Goal: Task Accomplishment & Management: Manage account settings

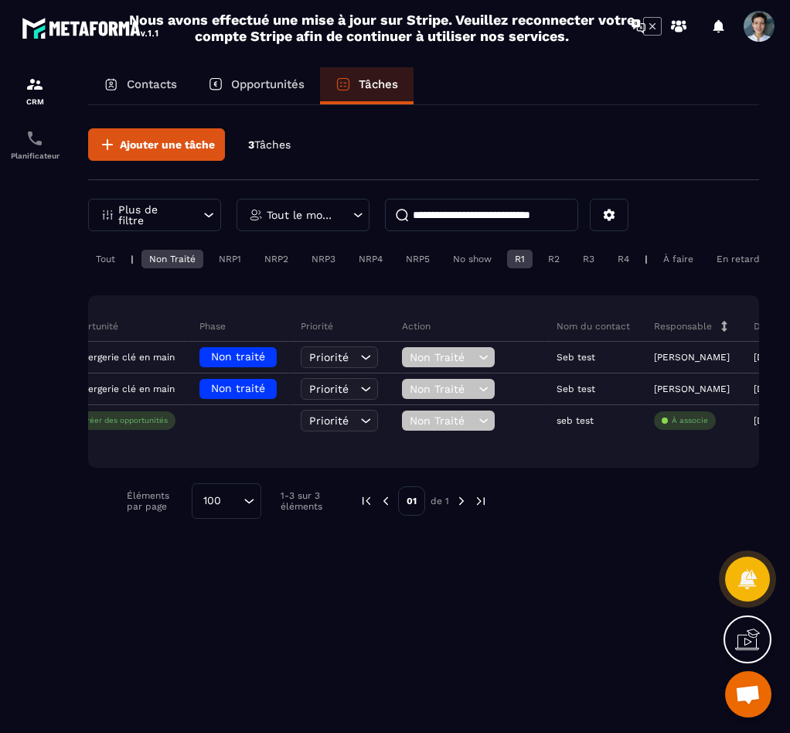
scroll to position [0, 852]
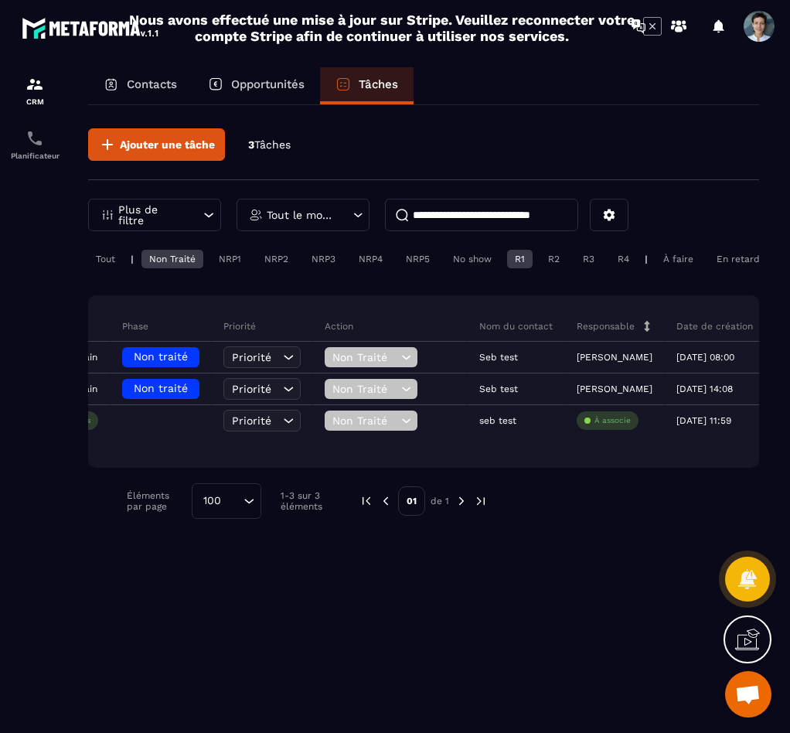
click at [271, 157] on div "Ajouter une tâche 3 Tâches" at bounding box center [423, 154] width 671 height 52
click at [274, 141] on span "Tâches" at bounding box center [272, 144] width 36 height 12
click at [253, 141] on p "3 Tâches" at bounding box center [269, 145] width 43 height 15
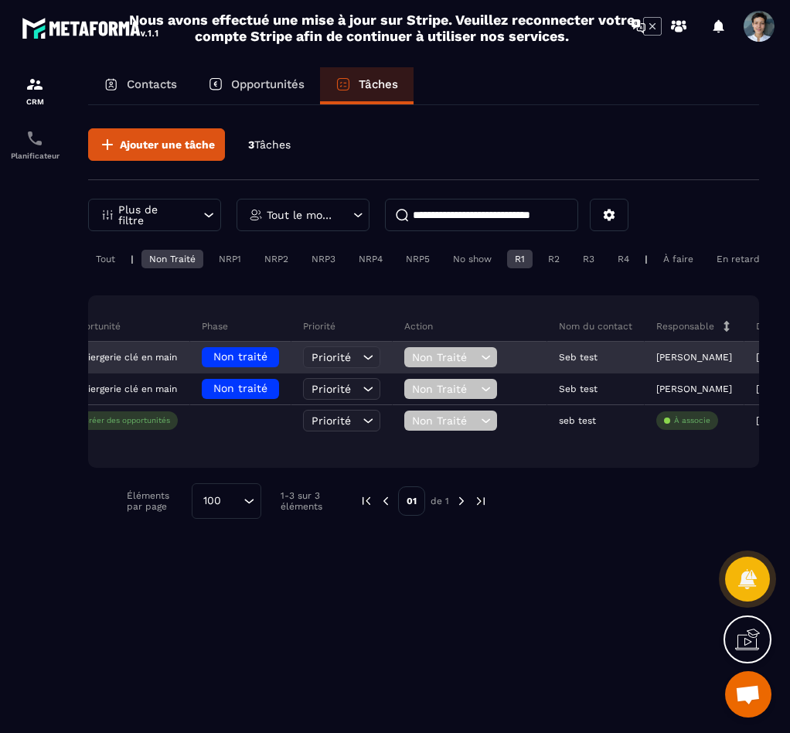
scroll to position [0, 768]
click at [307, 368] on div "Priorité" at bounding box center [345, 357] width 77 height 22
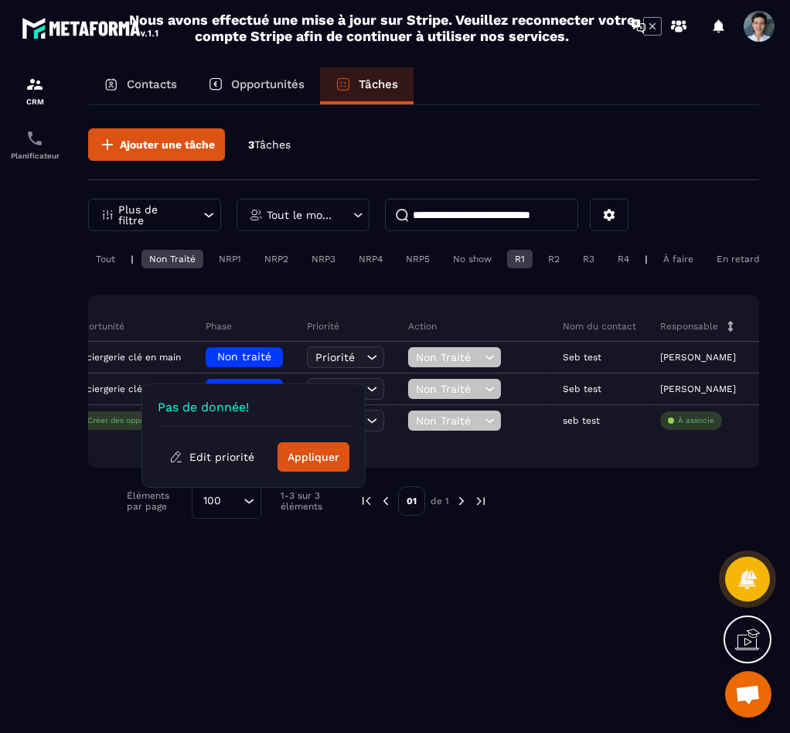
click at [192, 611] on div "Ajouter une tâche 3 Tâches Plus de filtre Tout le monde Tout | Non Traité NRP1 …" at bounding box center [423, 417] width 671 height 625
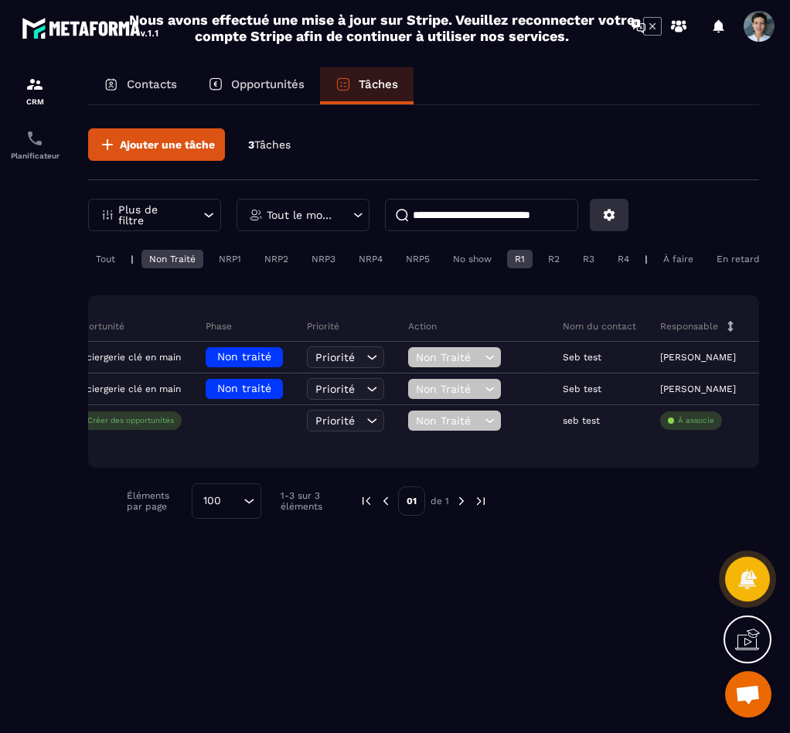
click at [613, 216] on icon at bounding box center [610, 215] width 12 height 12
click at [568, 267] on div "Changer les colonnes" at bounding box center [555, 250] width 148 height 40
click at [611, 200] on button at bounding box center [609, 215] width 39 height 32
click at [581, 258] on p "Changer les colonnes" at bounding box center [555, 249] width 132 height 25
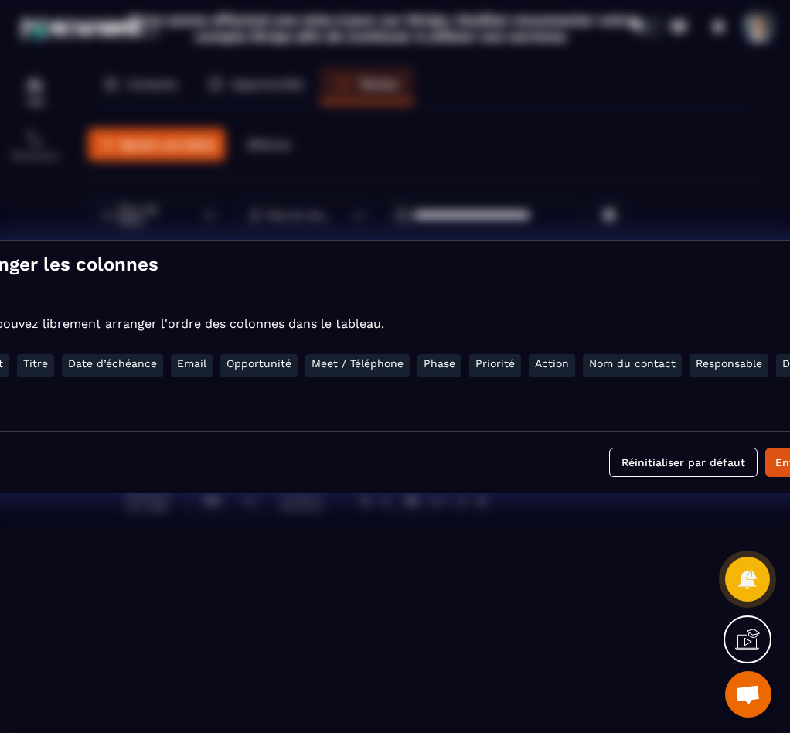
click at [445, 166] on div "Changer les colonnes Vous pouvez librement arranger l'ordre des colonnes dans l…" at bounding box center [395, 366] width 790 height 733
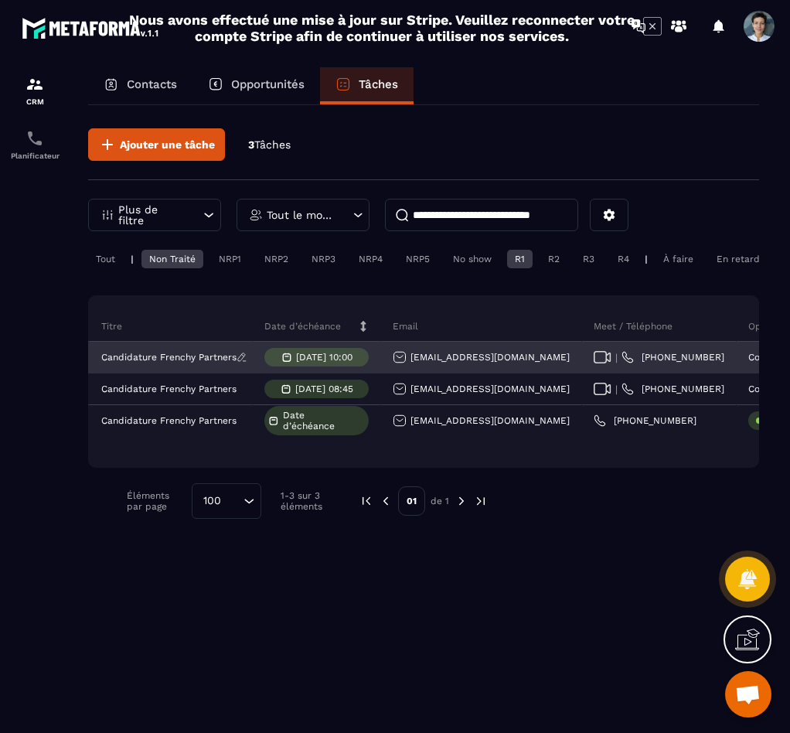
scroll to position [0, 0]
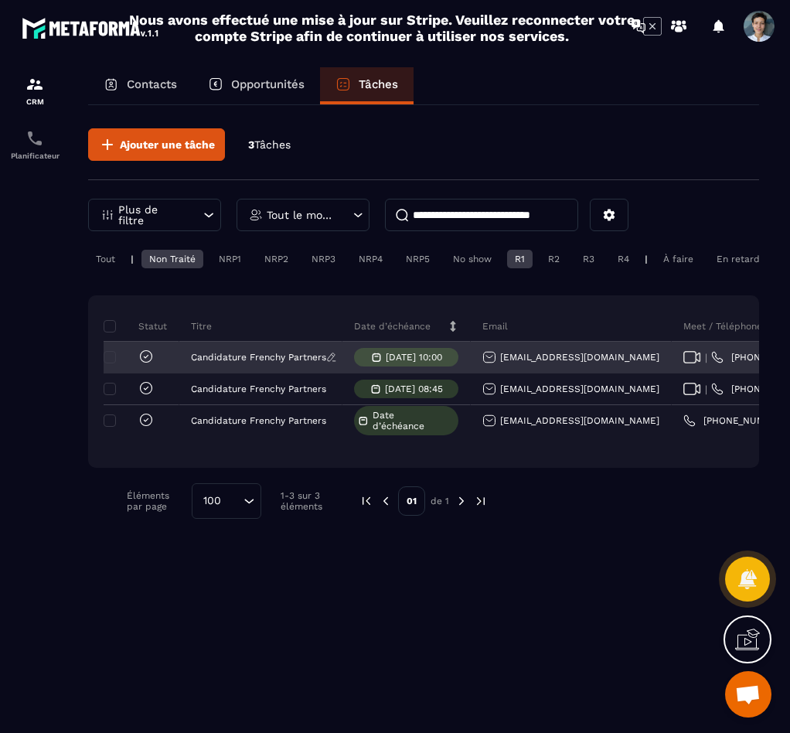
click at [261, 363] on p "Candidature Frenchy Partners" at bounding box center [258, 357] width 135 height 11
